Goal: Task Accomplishment & Management: Complete application form

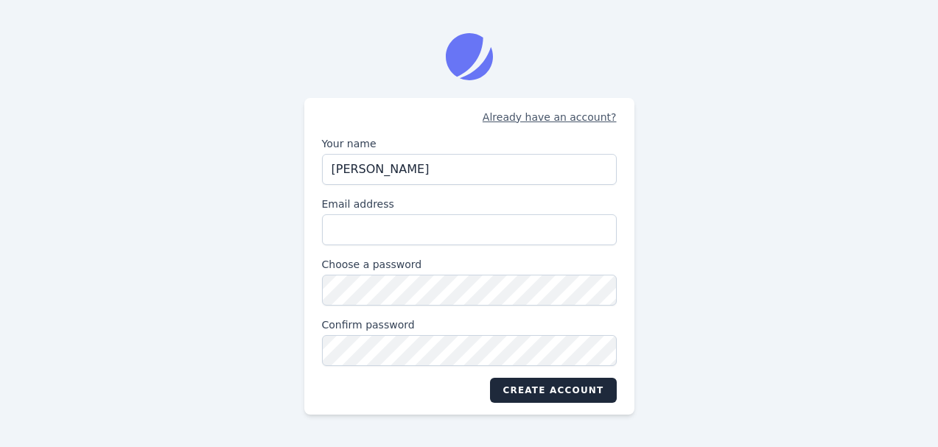
type input "[PERSON_NAME]"
type input "[EMAIL_ADDRESS][DOMAIN_NAME]"
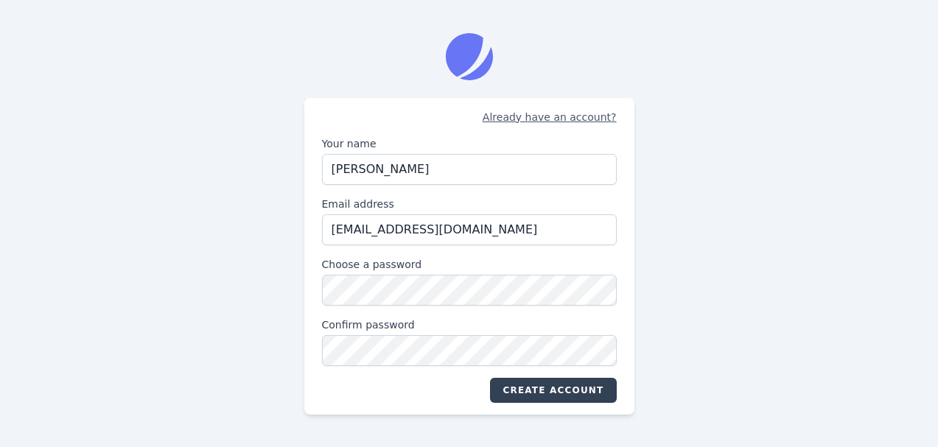
click at [557, 386] on button "Create account" at bounding box center [553, 390] width 126 height 25
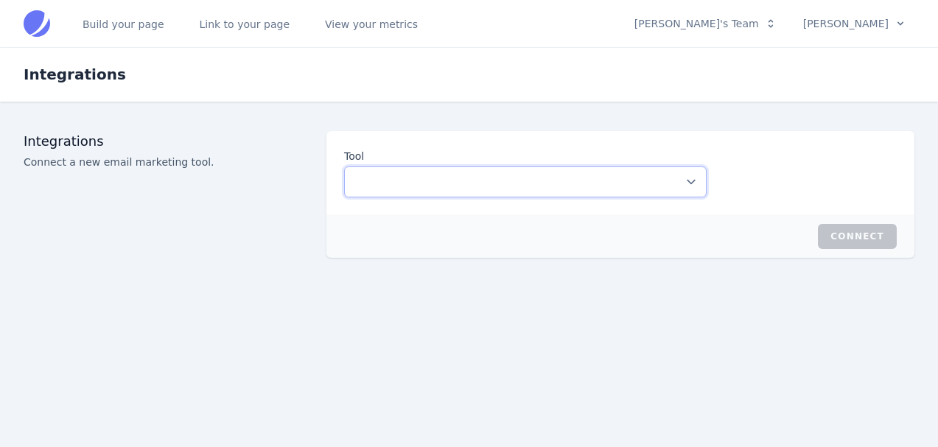
click at [687, 184] on select "ConvertKit Drip" at bounding box center [525, 181] width 362 height 31
click at [779, 24] on button "[PERSON_NAME]'s Team" at bounding box center [705, 23] width 160 height 25
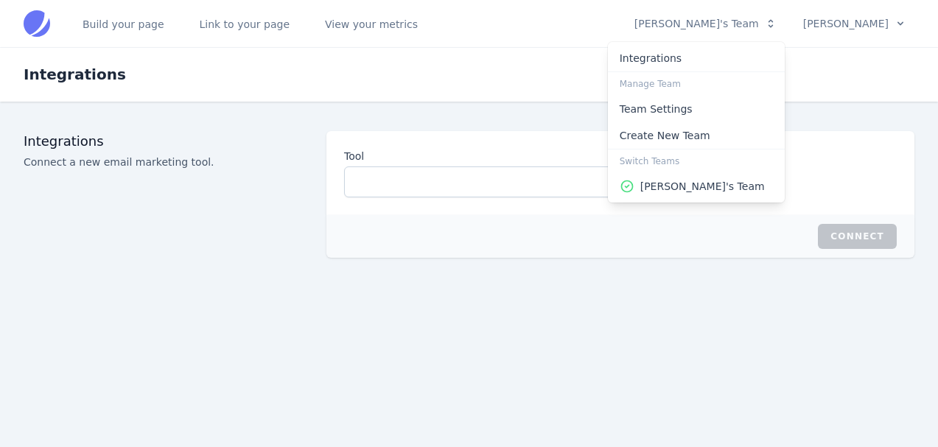
click at [849, 23] on div at bounding box center [469, 223] width 938 height 447
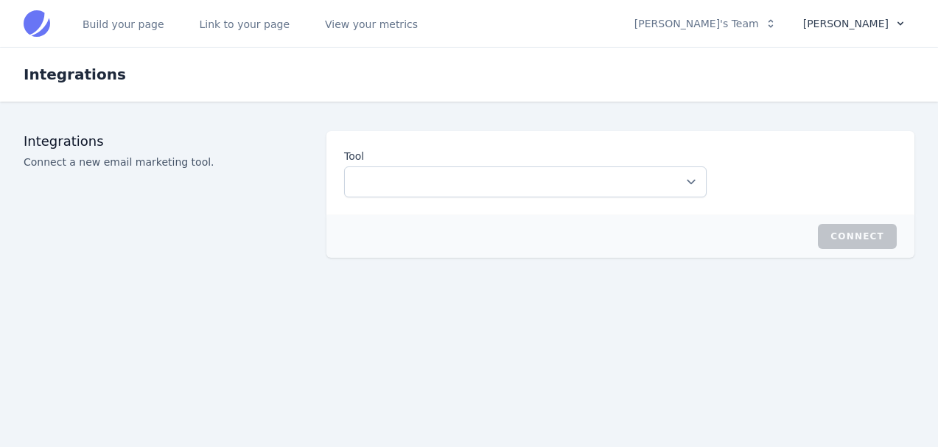
click at [849, 23] on button "[PERSON_NAME]" at bounding box center [853, 23] width 121 height 25
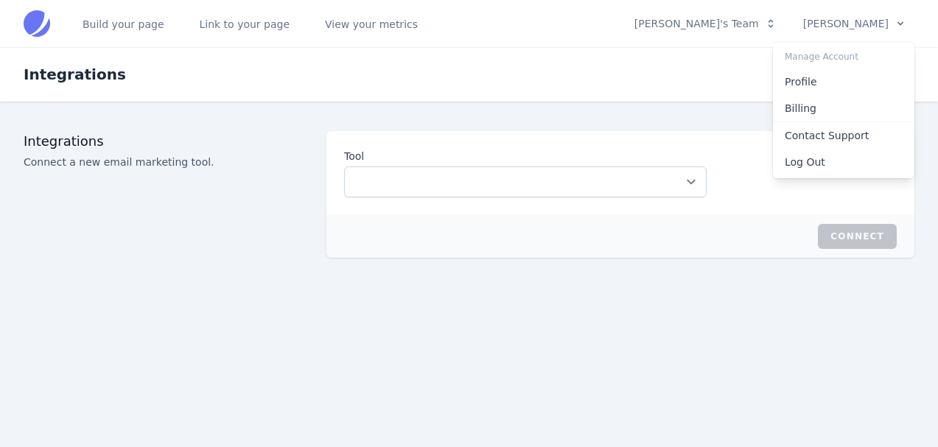
click at [665, 331] on div at bounding box center [469, 223] width 938 height 447
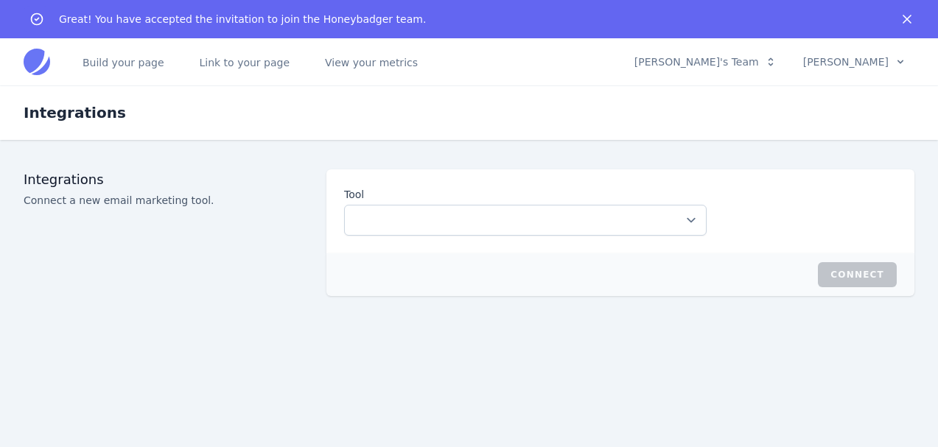
click at [701, 239] on div "Tool ConvertKit Drip" at bounding box center [620, 211] width 588 height 84
click at [660, 214] on select "ConvertKit Drip" at bounding box center [525, 220] width 362 height 31
click at [772, 70] on button "[PERSON_NAME]'s Team" at bounding box center [705, 61] width 160 height 25
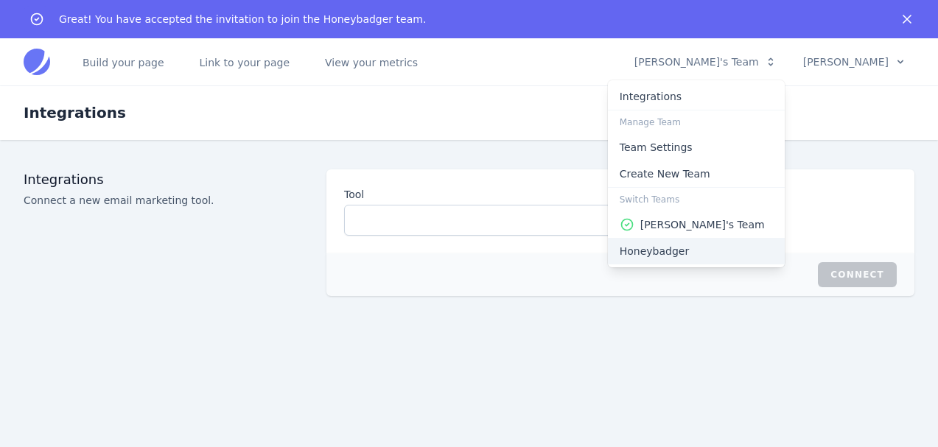
click at [681, 240] on button "Honeybadger" at bounding box center [696, 251] width 177 height 27
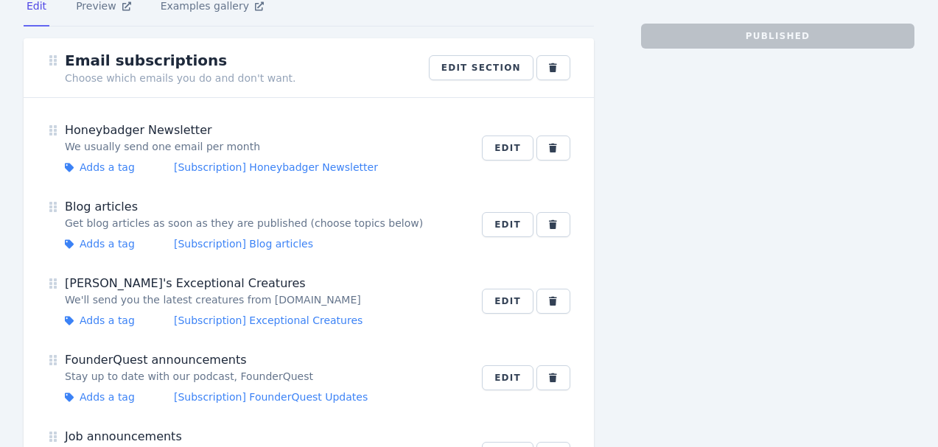
scroll to position [82, 0]
